Goal: Task Accomplishment & Management: Complete application form

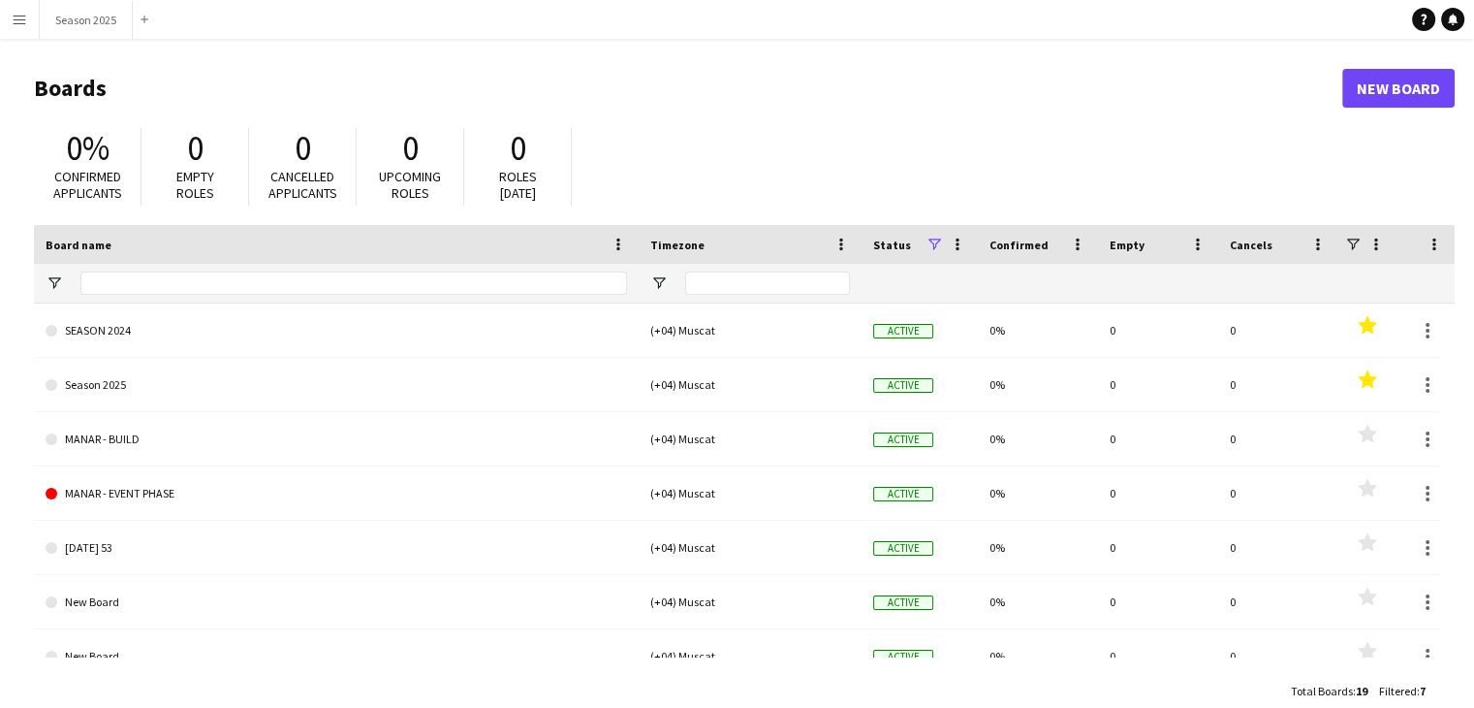
click at [16, 33] on button "Menu" at bounding box center [19, 19] width 39 height 39
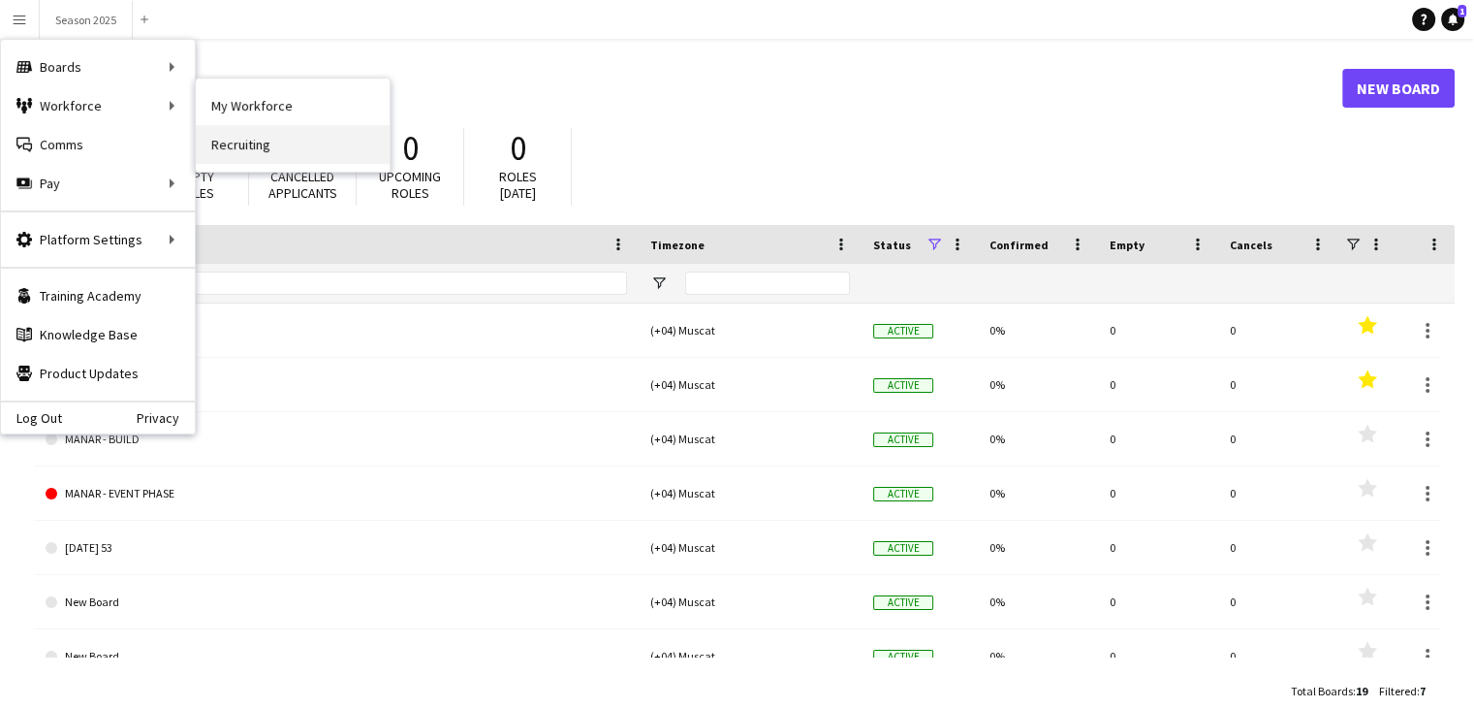
click at [264, 142] on link "Recruiting" at bounding box center [293, 144] width 194 height 39
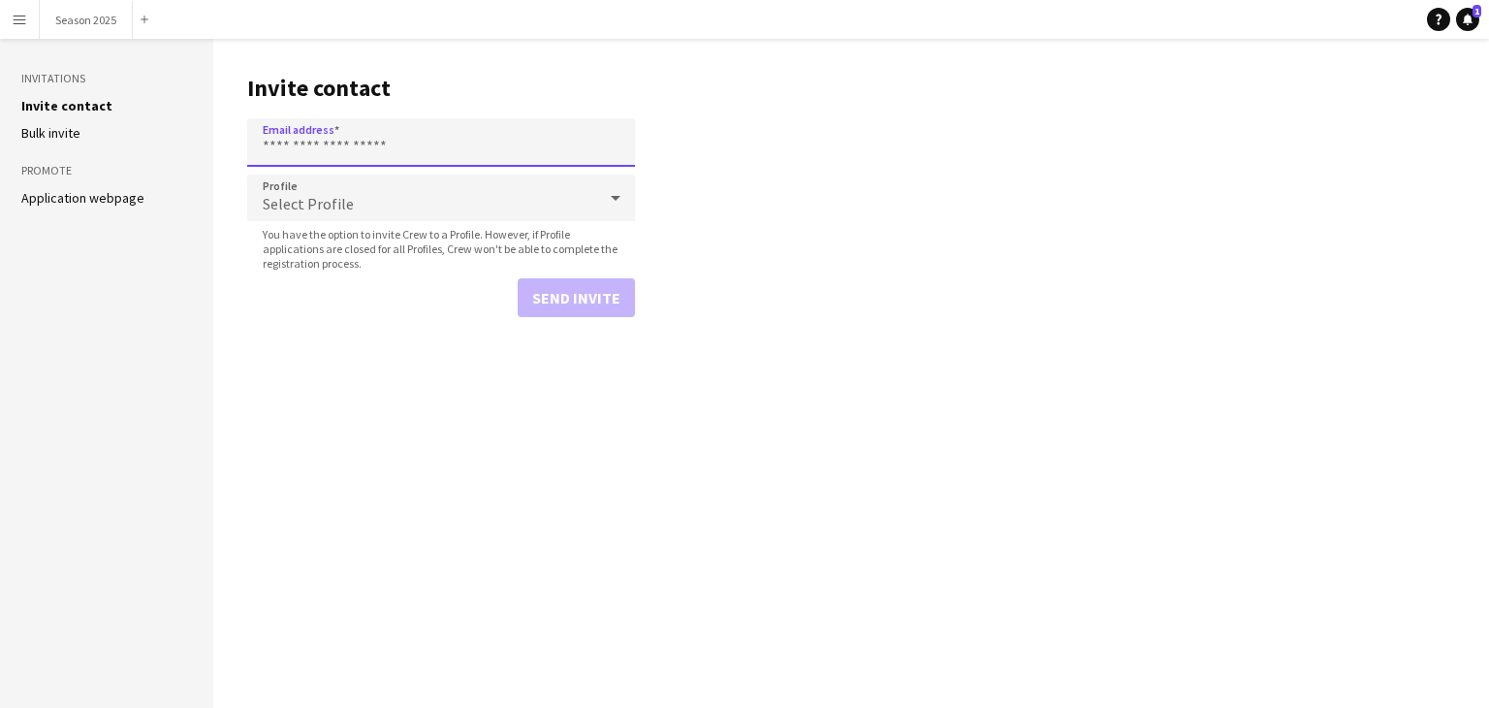
drag, startPoint x: 282, startPoint y: 144, endPoint x: 283, endPoint y: 119, distance: 25.2
click at [282, 144] on input "Email address" at bounding box center [441, 142] width 388 height 48
type input "**********"
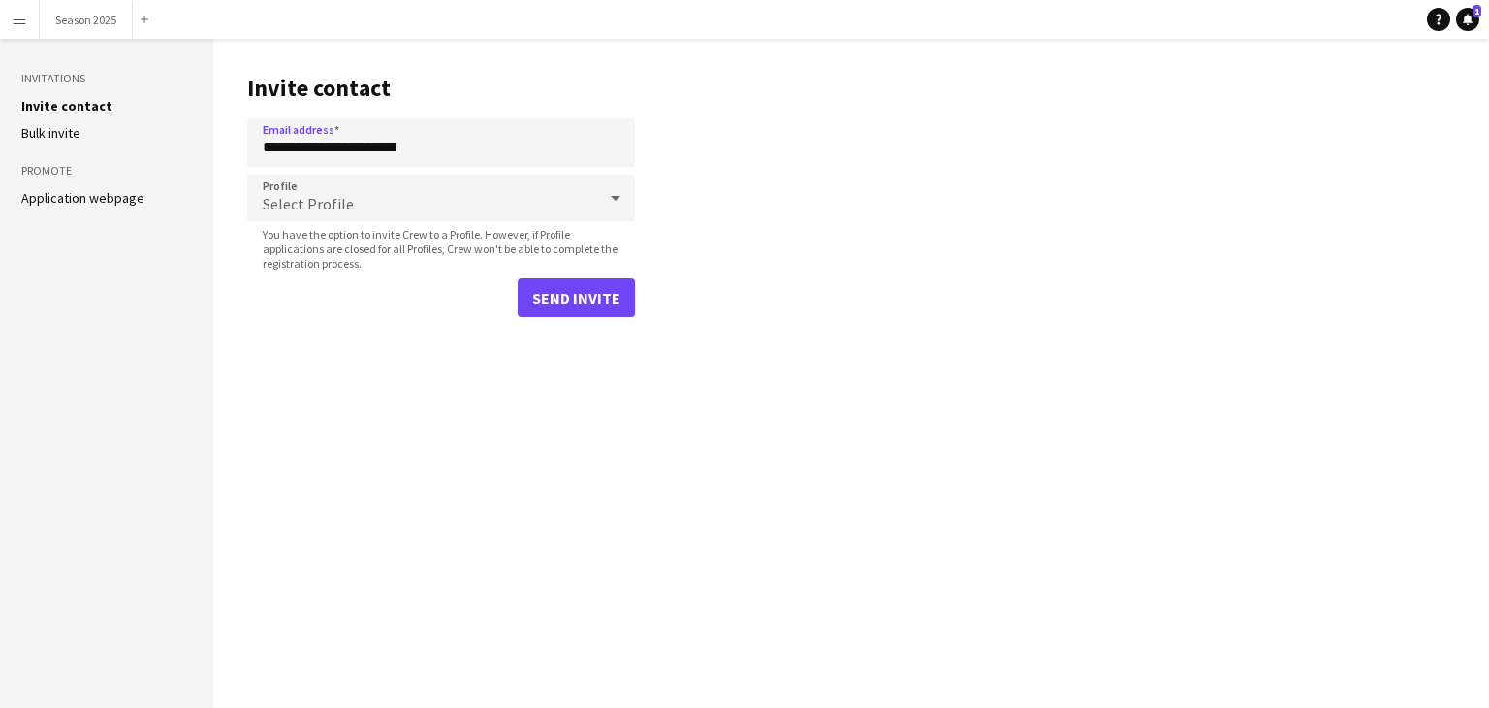
click at [314, 210] on span "Select Profile" at bounding box center [308, 203] width 91 height 19
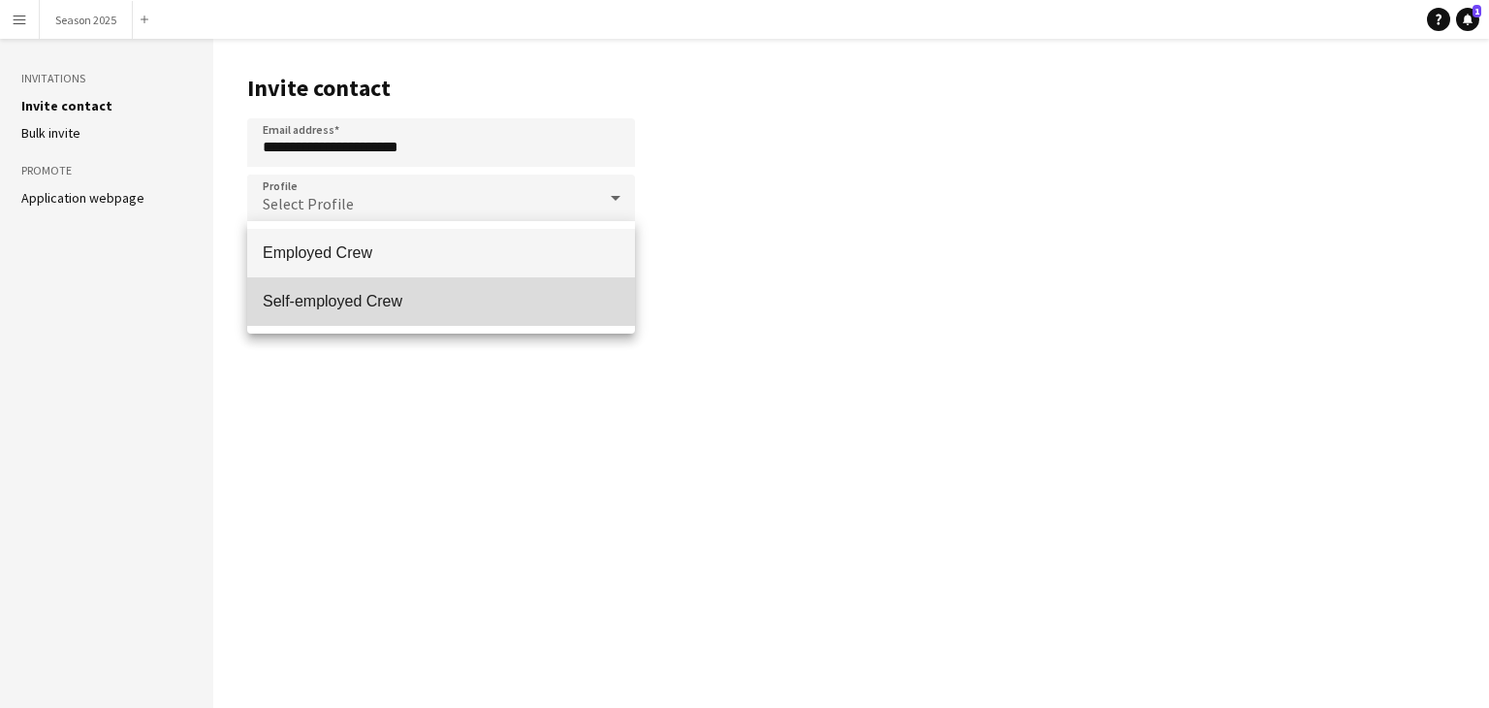
click at [335, 307] on span "Self-employed Crew" at bounding box center [441, 301] width 357 height 18
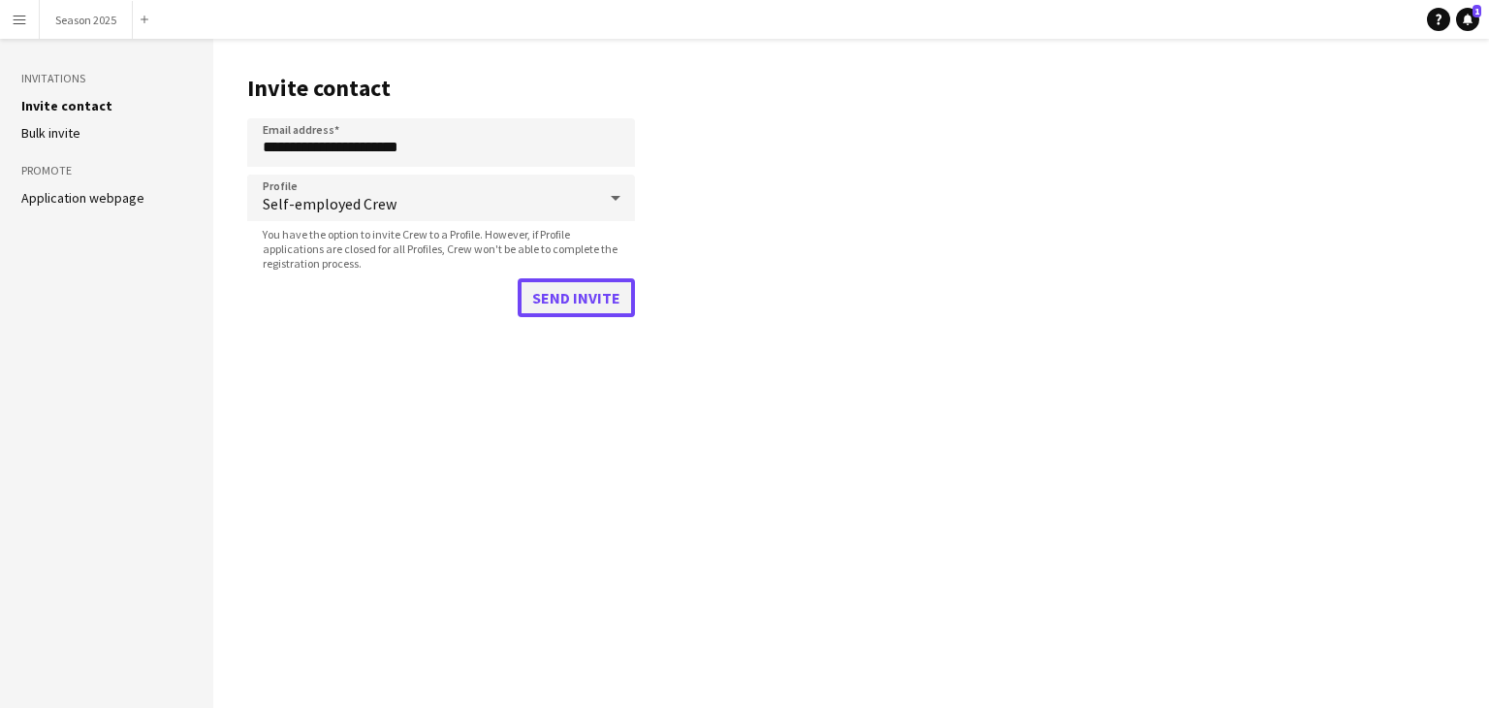
click at [540, 300] on button "Send invite" at bounding box center [576, 297] width 117 height 39
